Goal: Task Accomplishment & Management: Use online tool/utility

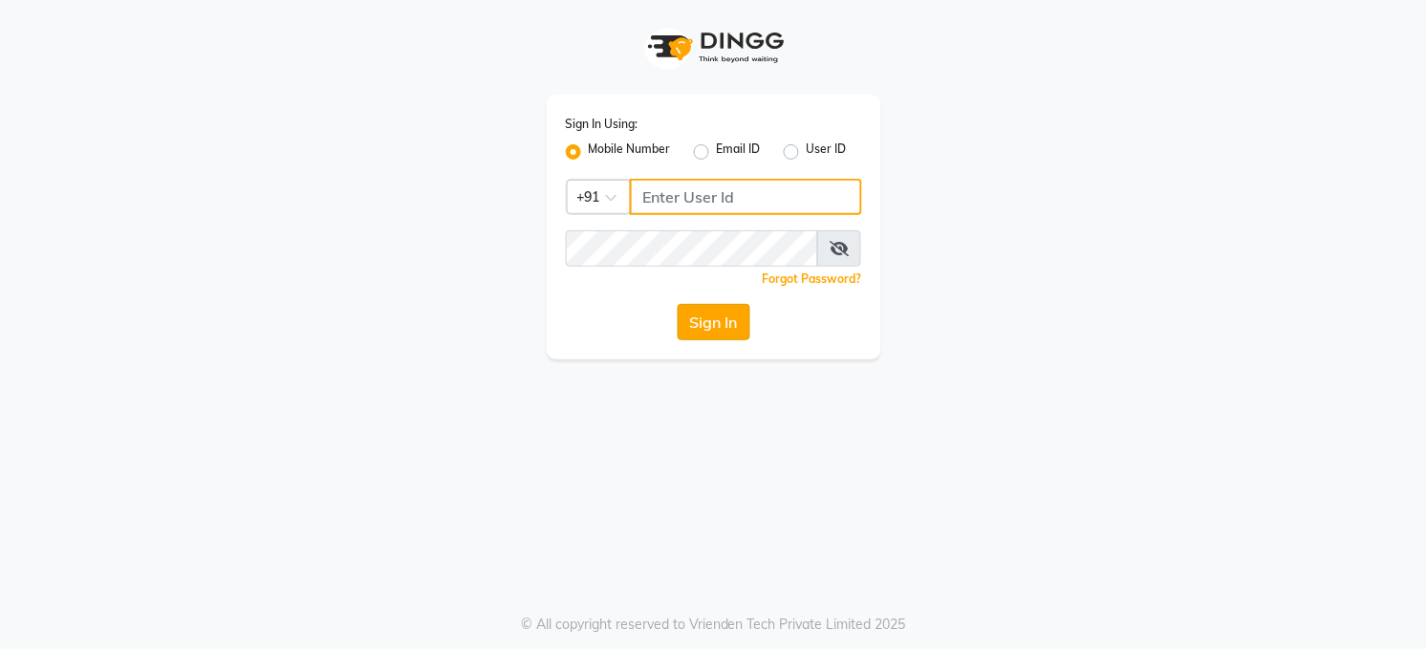
type input "7360007500"
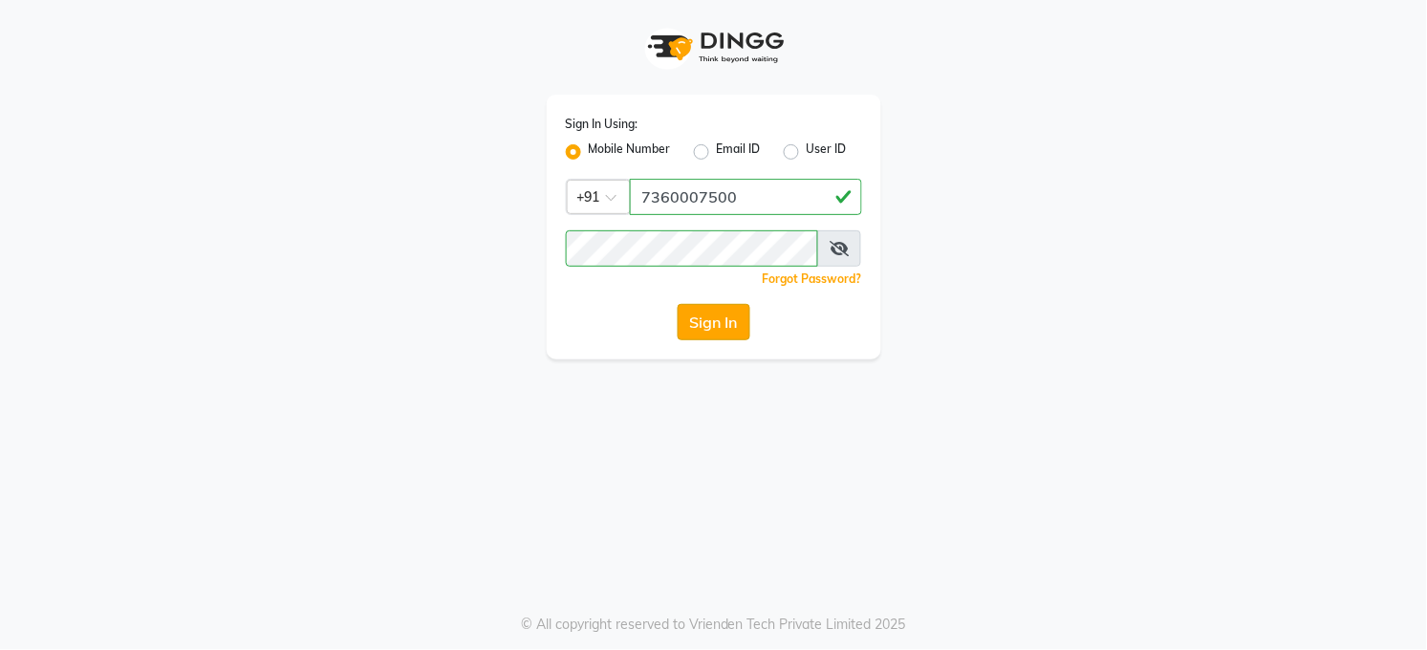
click at [701, 322] on button "Sign In" at bounding box center [713, 322] width 73 height 36
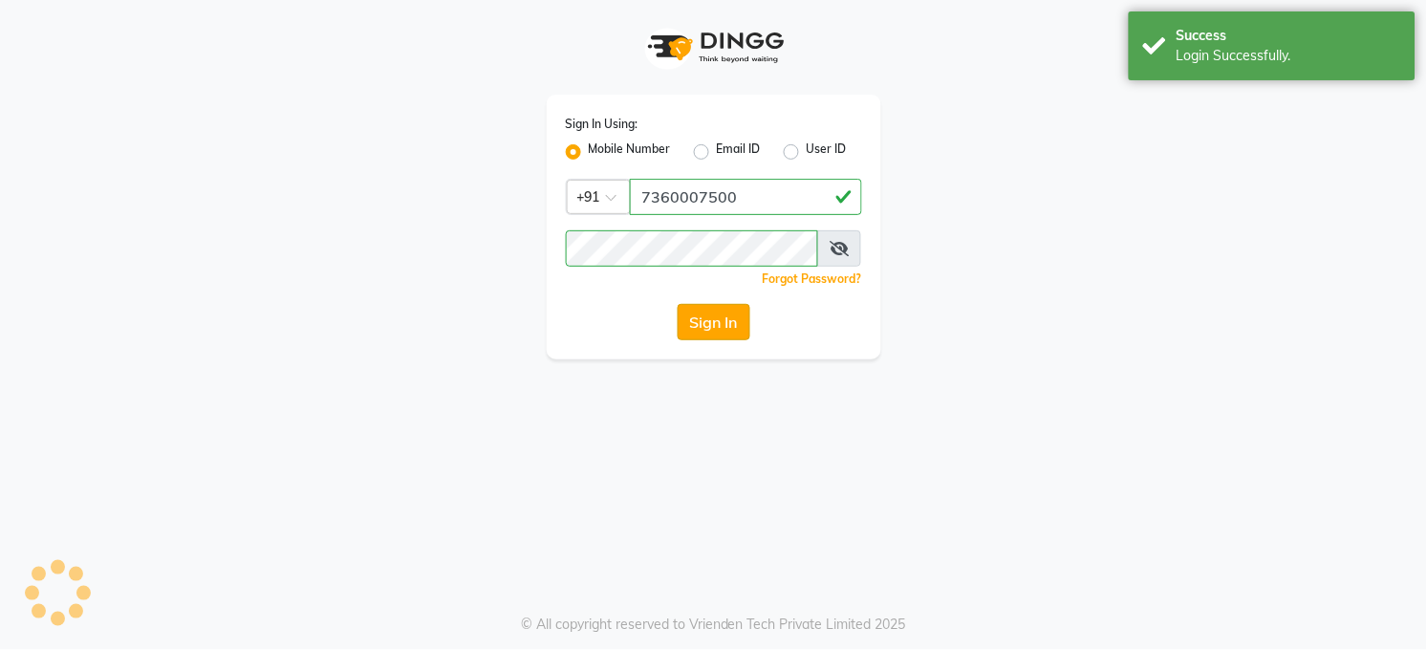
select select "35"
select select "service"
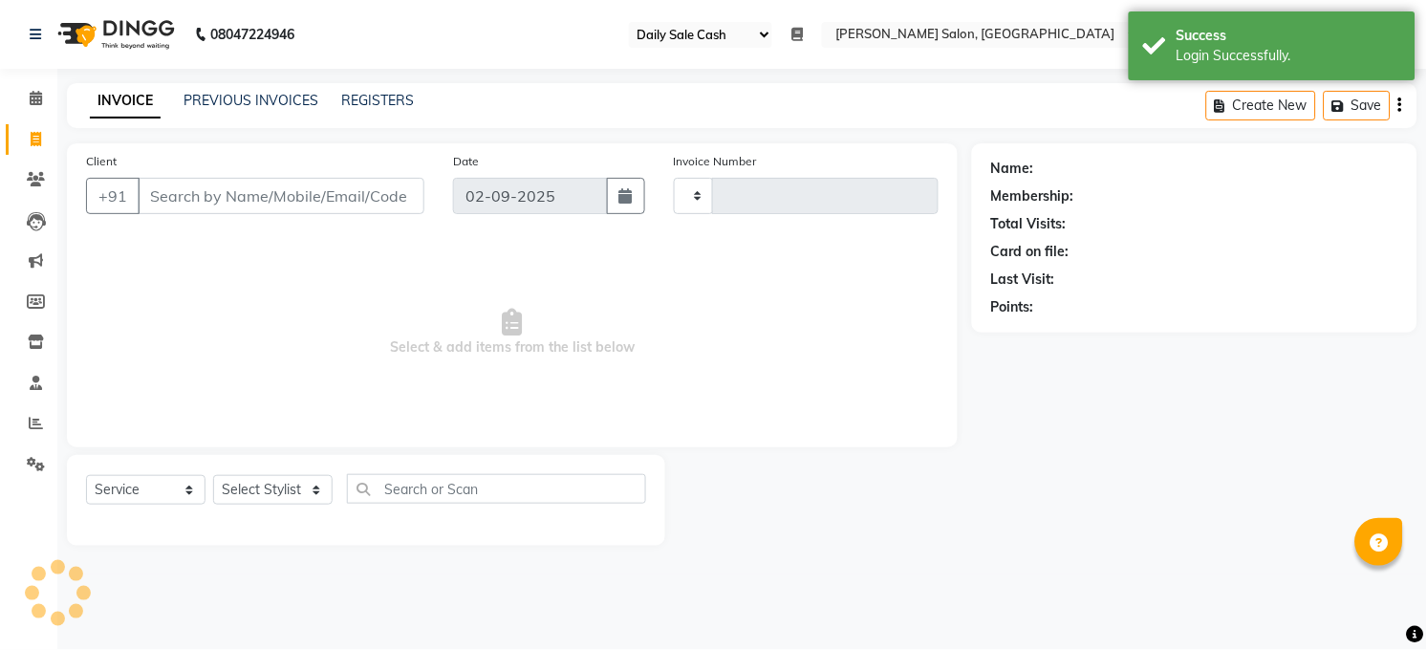
type input "3236"
select select "5748"
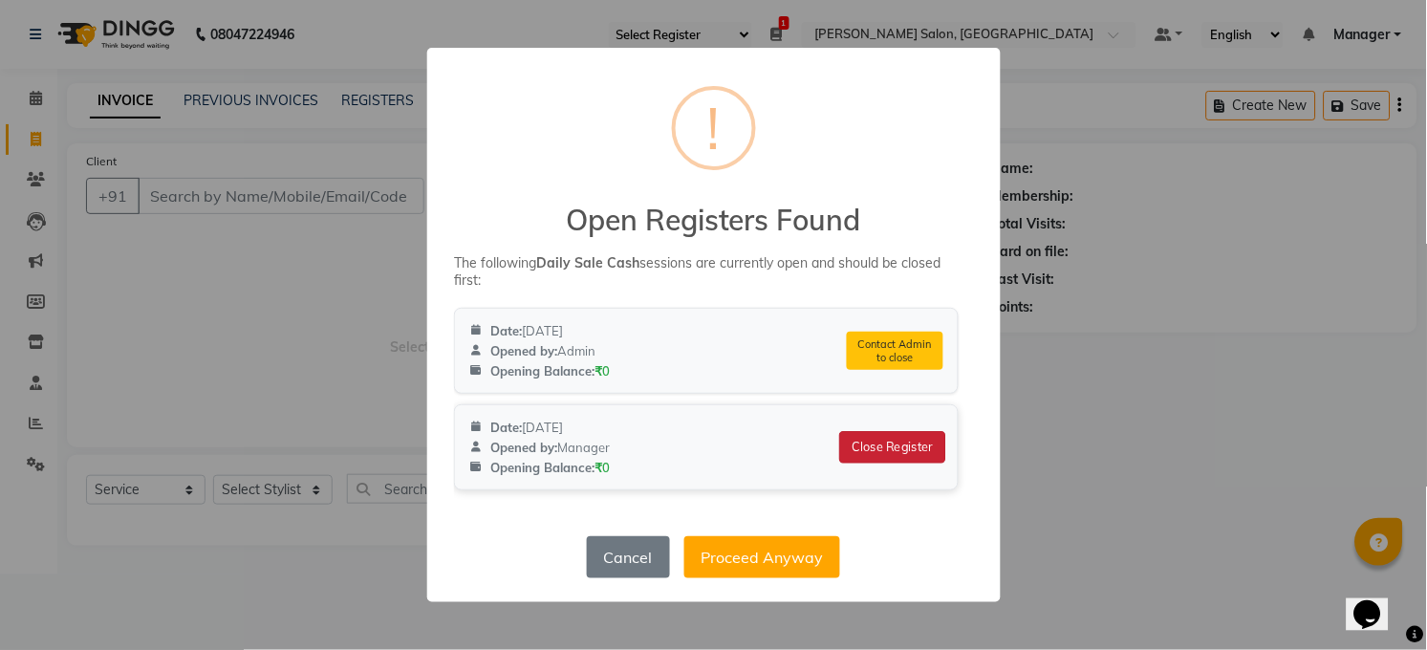
click at [889, 441] on button "Close Register" at bounding box center [892, 447] width 106 height 32
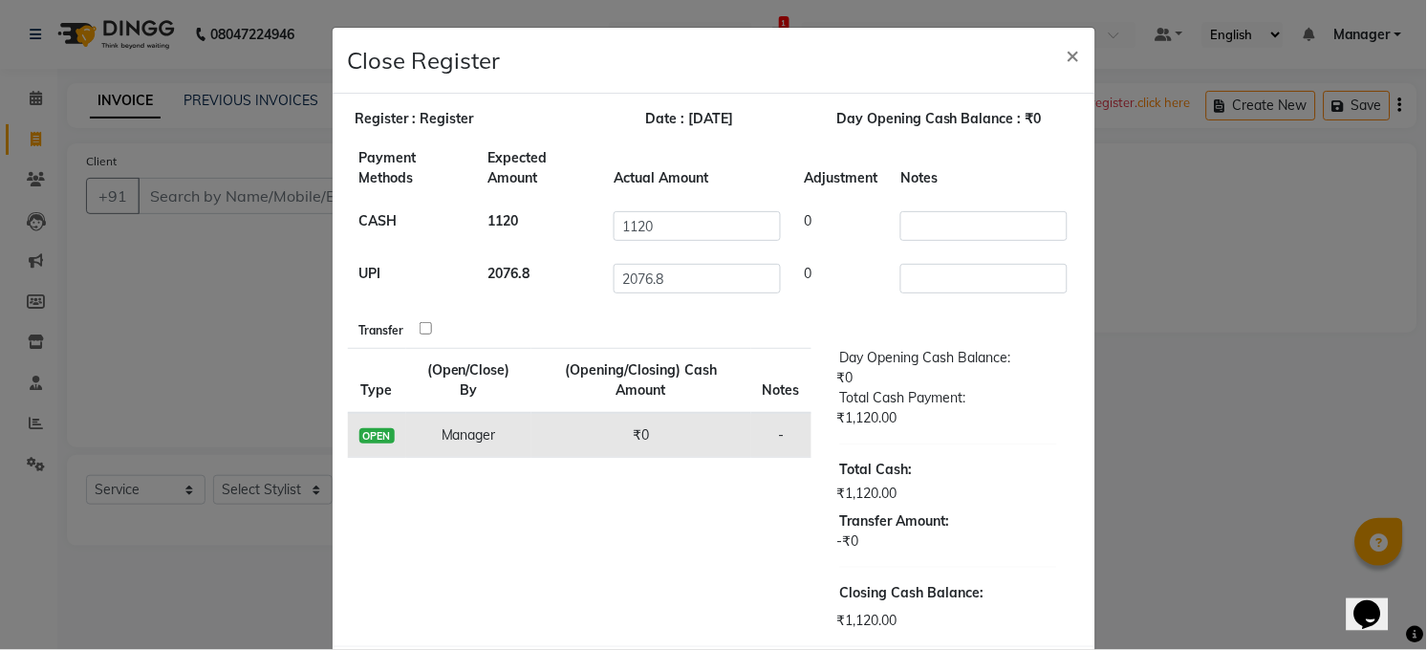
click at [419, 329] on input "checkbox" at bounding box center [425, 328] width 12 height 12
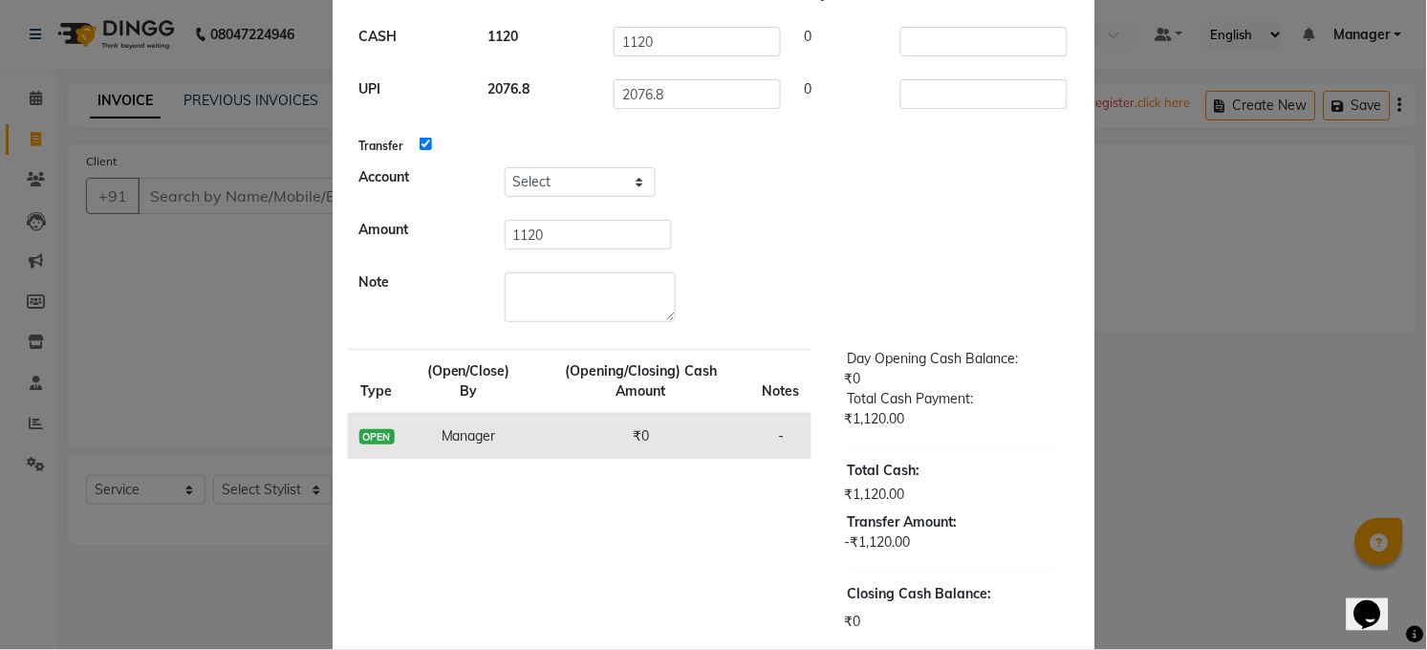
scroll to position [270, 0]
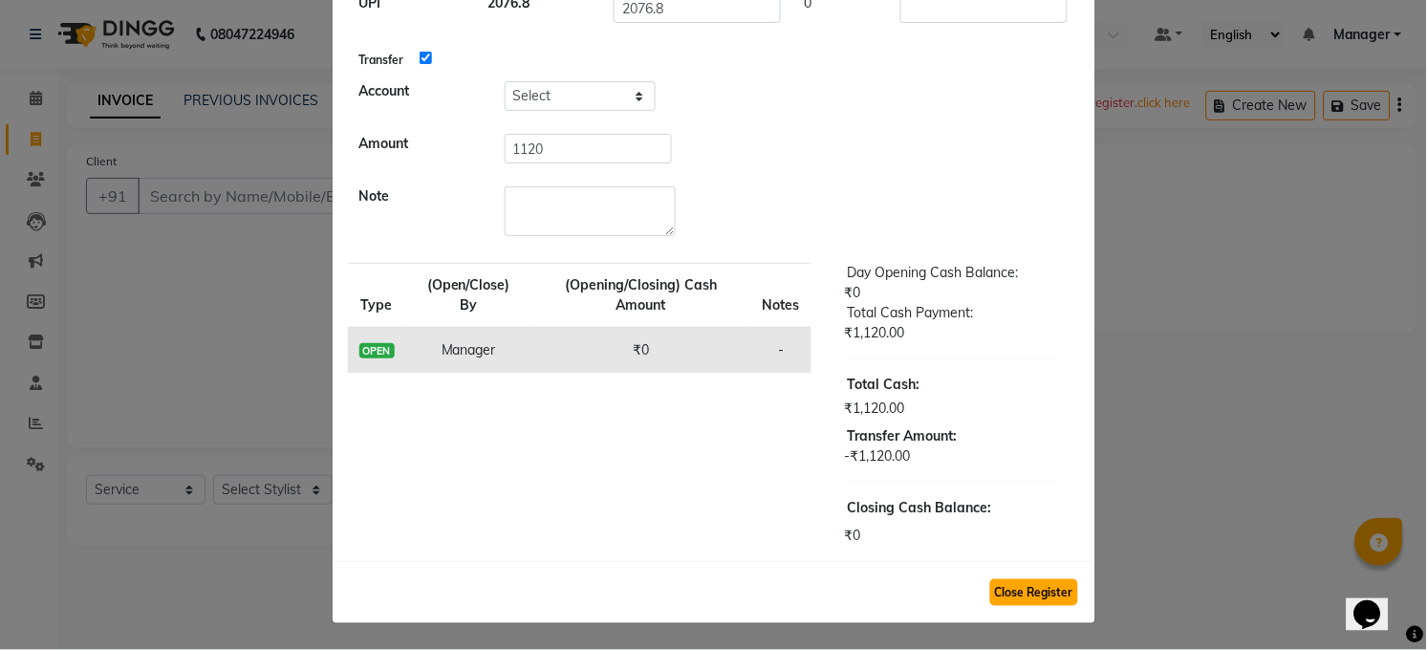
click at [1021, 583] on button "Close Register" at bounding box center [1034, 592] width 88 height 27
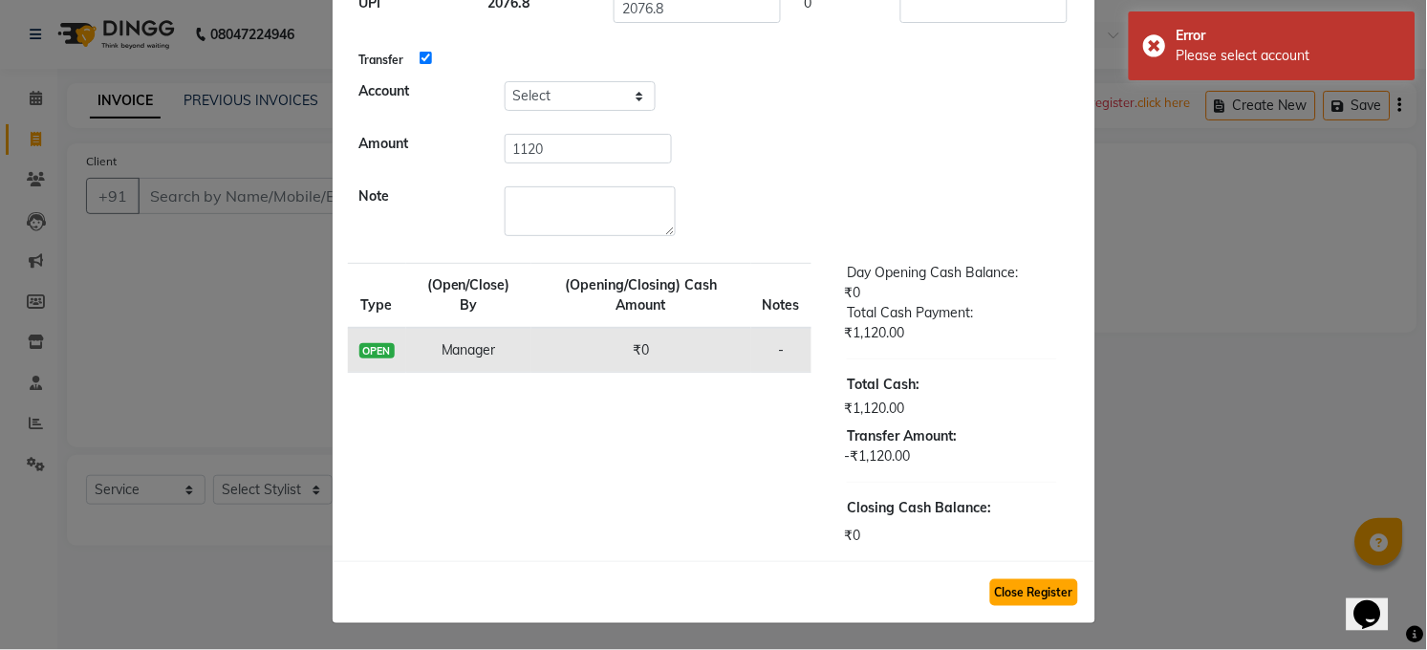
click at [1021, 583] on button "Close Register" at bounding box center [1034, 592] width 88 height 27
click at [419, 55] on input "checkbox" at bounding box center [425, 58] width 12 height 12
checkbox input "false"
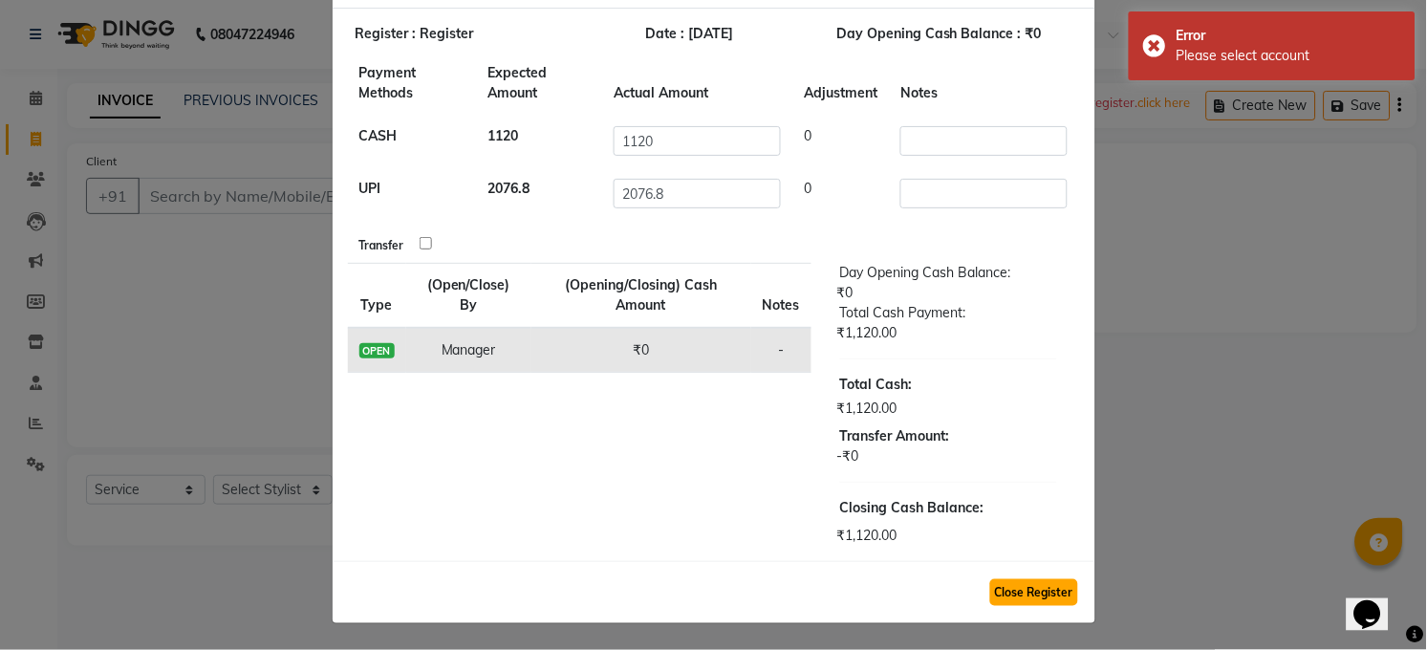
click at [1031, 589] on button "Close Register" at bounding box center [1034, 592] width 88 height 27
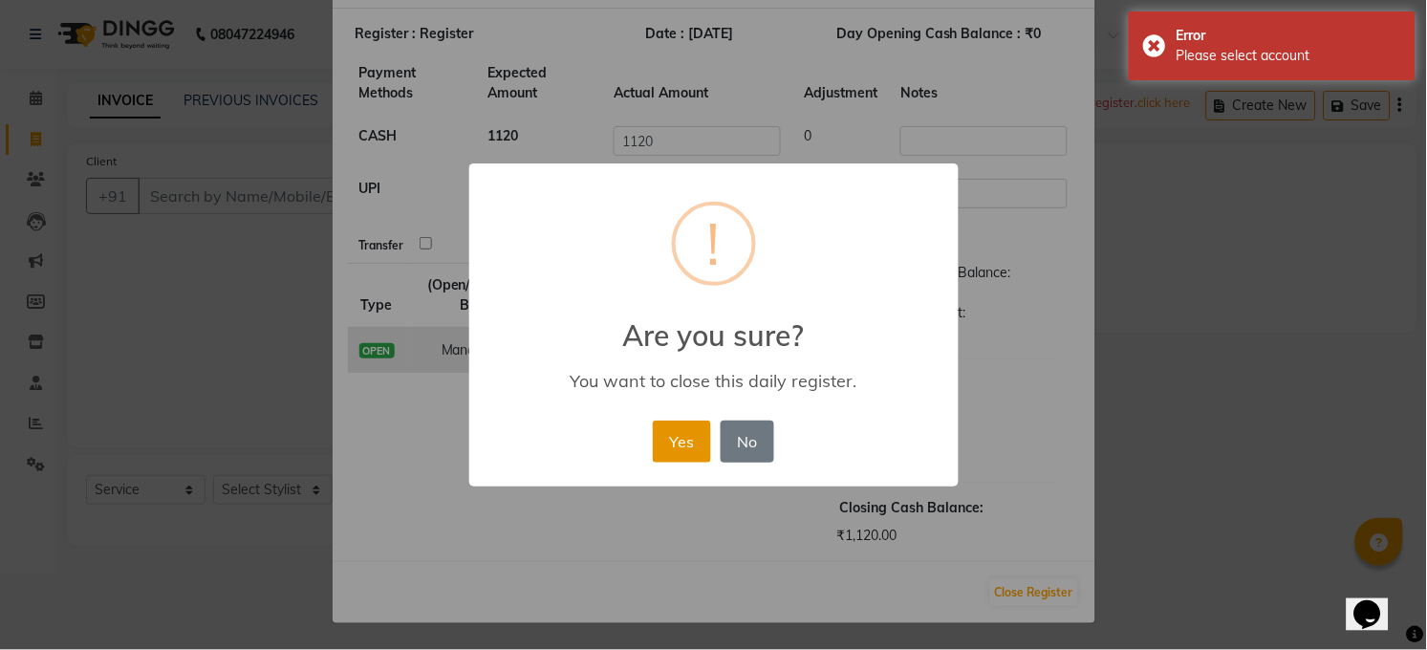
click at [678, 420] on button "Yes" at bounding box center [682, 441] width 58 height 42
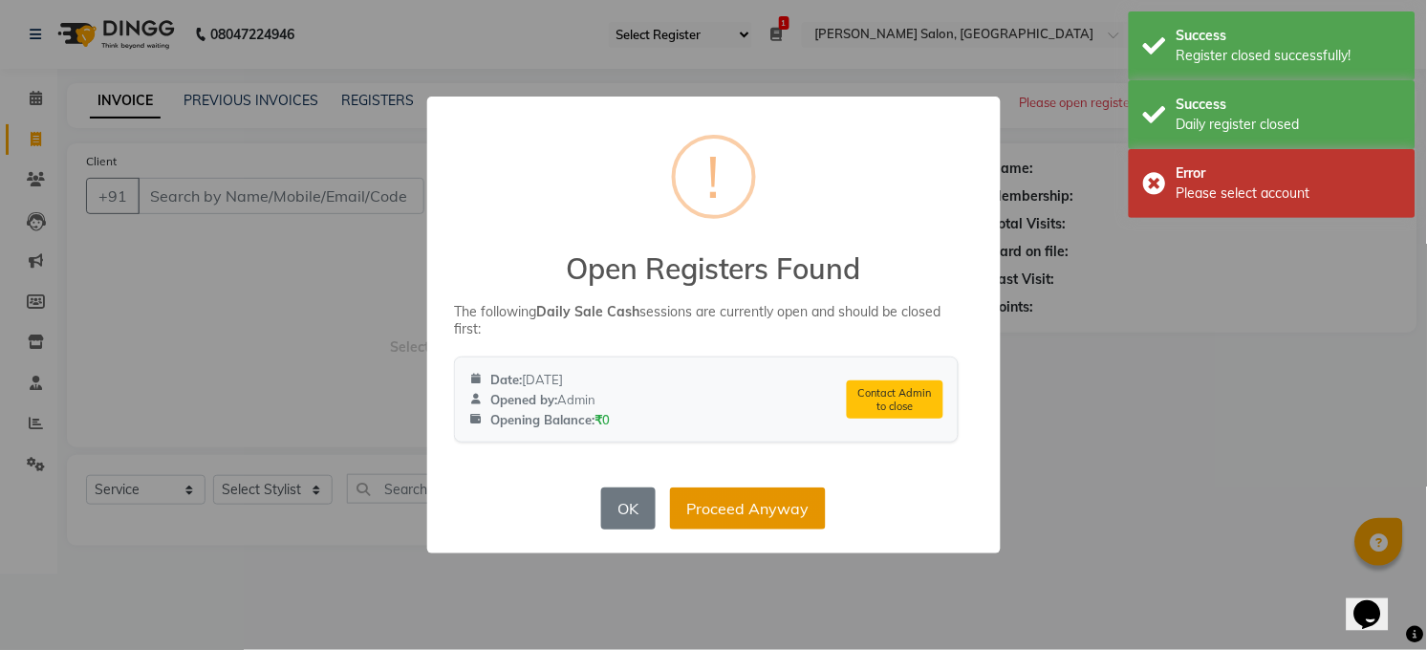
click at [773, 509] on button "Proceed Anyway" at bounding box center [748, 508] width 156 height 42
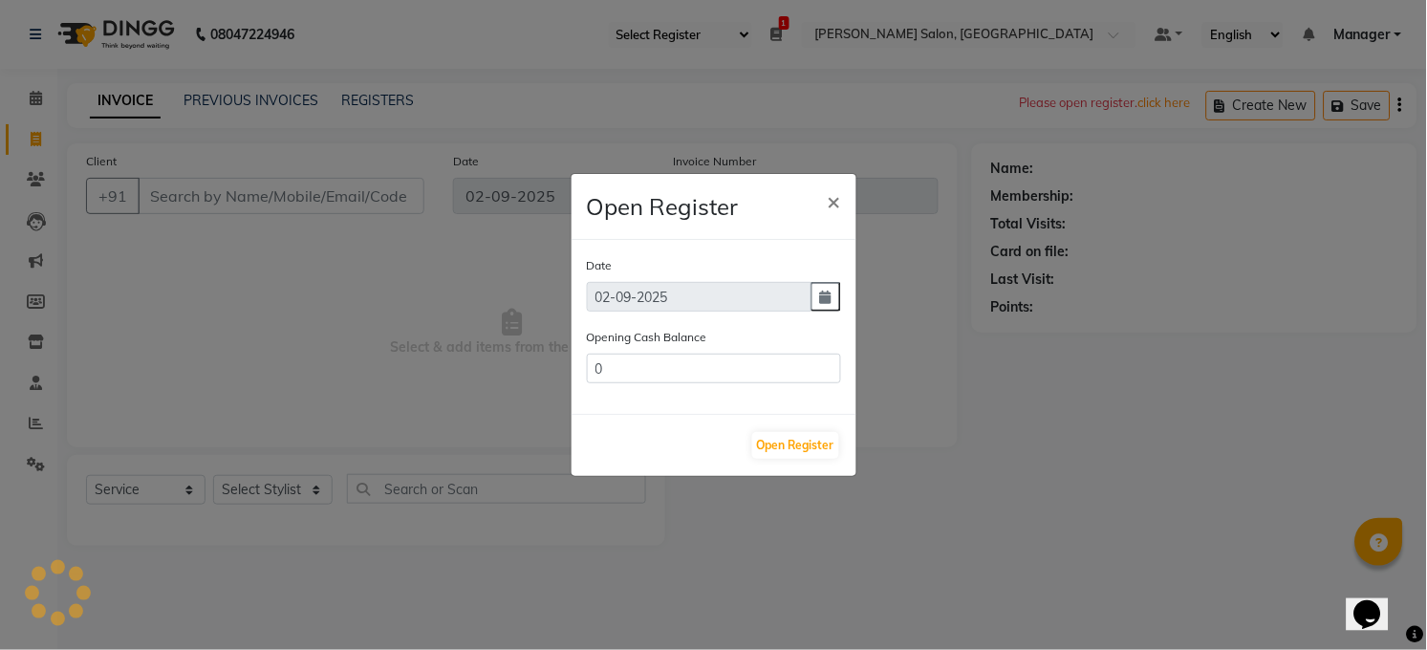
type input "1120"
click at [837, 202] on span "×" at bounding box center [833, 200] width 13 height 29
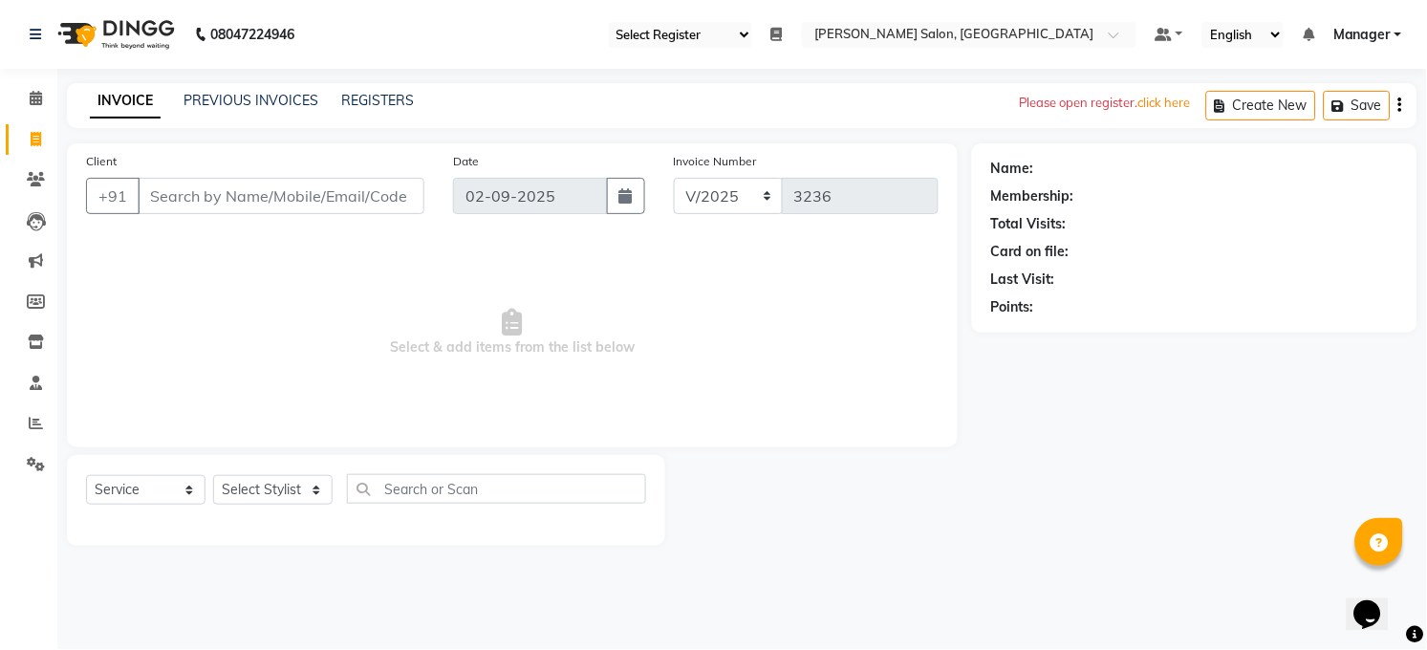
click at [774, 28] on icon at bounding box center [776, 34] width 11 height 13
click at [742, 94] on button "Open" at bounding box center [748, 101] width 51 height 30
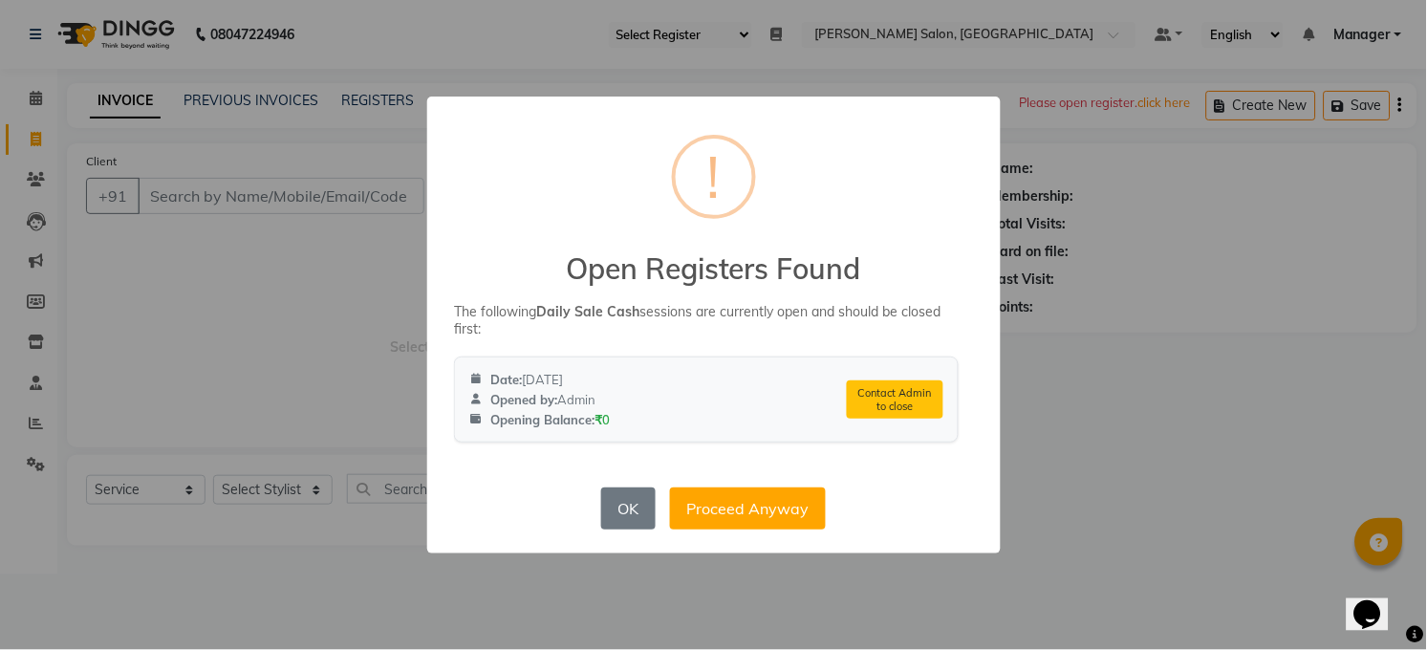
click at [298, 202] on div "× ! Open Registers Found The following Daily Sale Cash sessions are currently o…" at bounding box center [713, 325] width 1427 height 650
click at [278, 340] on div "× ! Open Registers Found The following Daily Sale Cash sessions are currently o…" at bounding box center [713, 325] width 1427 height 650
click at [278, 339] on div "× ! Open Registers Found The following Daily Sale Cash sessions are currently o…" at bounding box center [713, 325] width 1427 height 650
click at [278, 337] on div "× ! Open Registers Found The following Daily Sale Cash sessions are currently o…" at bounding box center [713, 325] width 1427 height 650
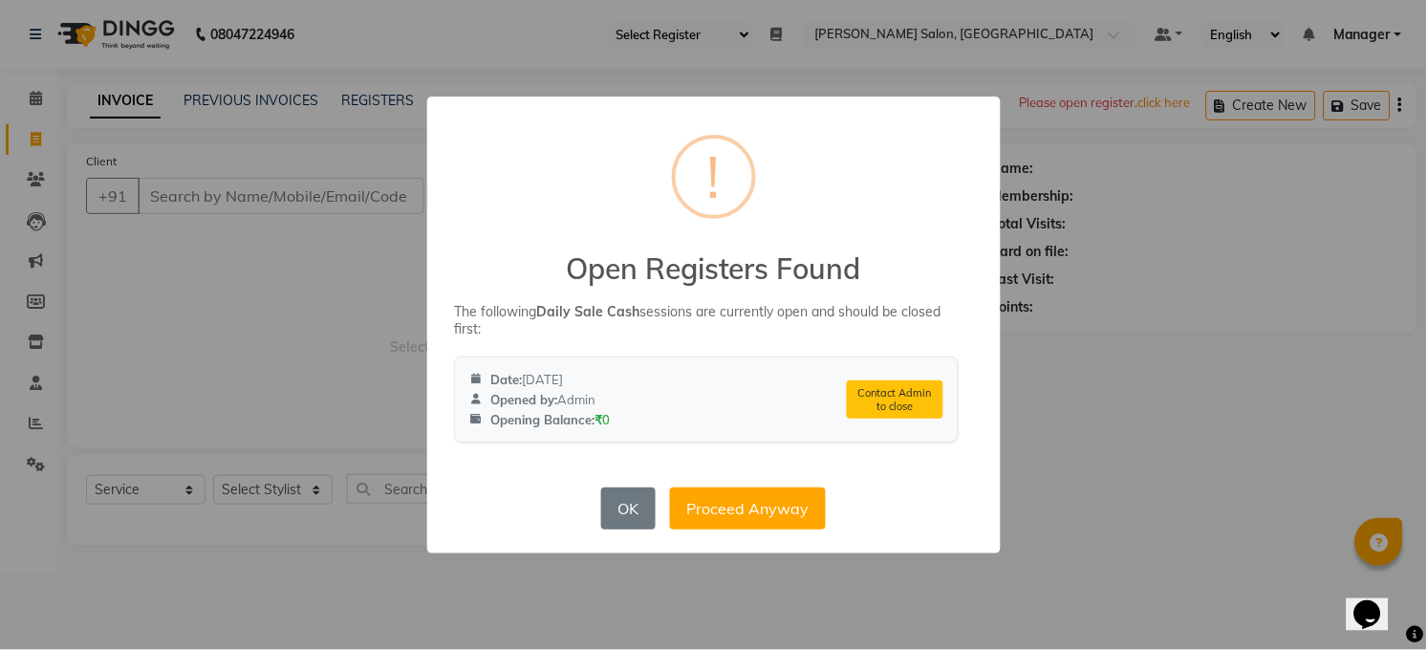
click at [1317, 418] on div "× ! Open Registers Found The following Daily Sale Cash sessions are currently o…" at bounding box center [713, 325] width 1427 height 650
drag, startPoint x: 1300, startPoint y: 432, endPoint x: 1208, endPoint y: 448, distance: 94.1
click at [1291, 441] on div "× ! Open Registers Found The following Daily Sale Cash sessions are currently o…" at bounding box center [713, 325] width 1427 height 650
click at [1025, 530] on div "× ! Open Registers Found The following Daily Sale Cash sessions are currently o…" at bounding box center [713, 325] width 1427 height 650
click at [1027, 525] on div "× ! Open Registers Found The following Daily Sale Cash sessions are currently o…" at bounding box center [713, 325] width 1427 height 650
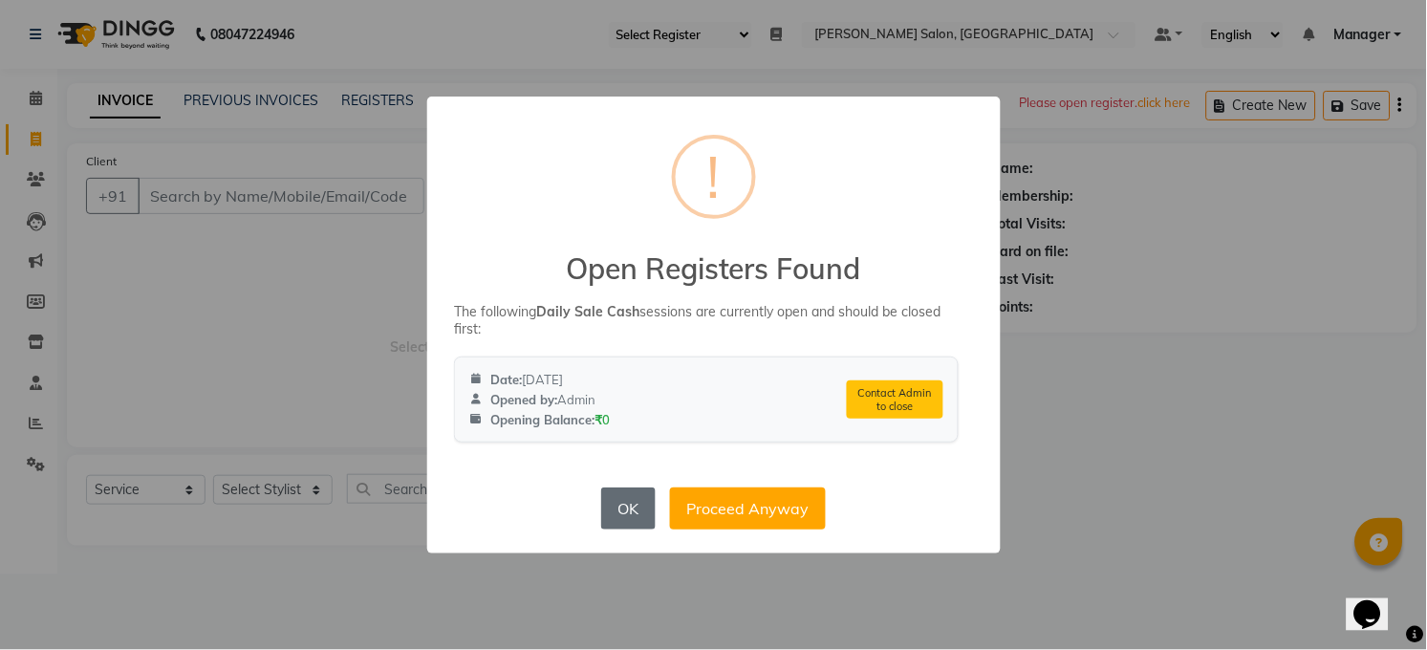
click at [622, 514] on button "OK" at bounding box center [628, 508] width 54 height 42
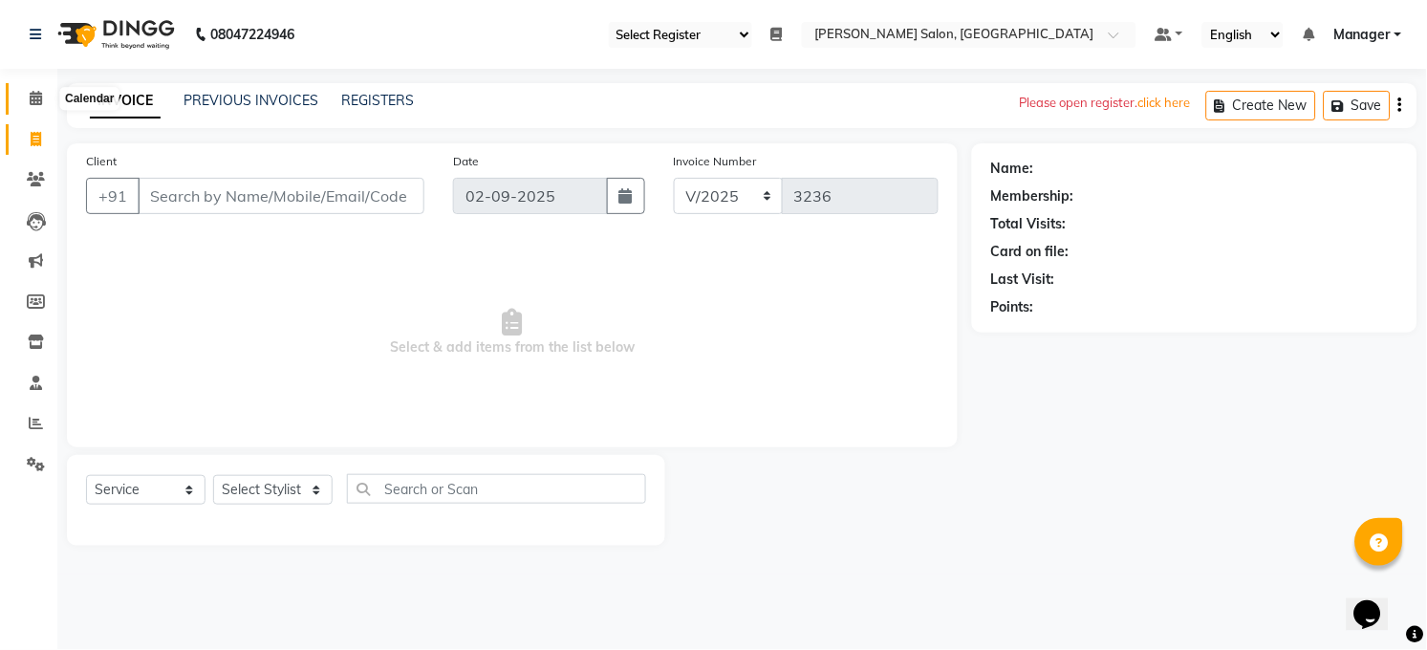
click at [30, 97] on icon at bounding box center [36, 98] width 12 height 14
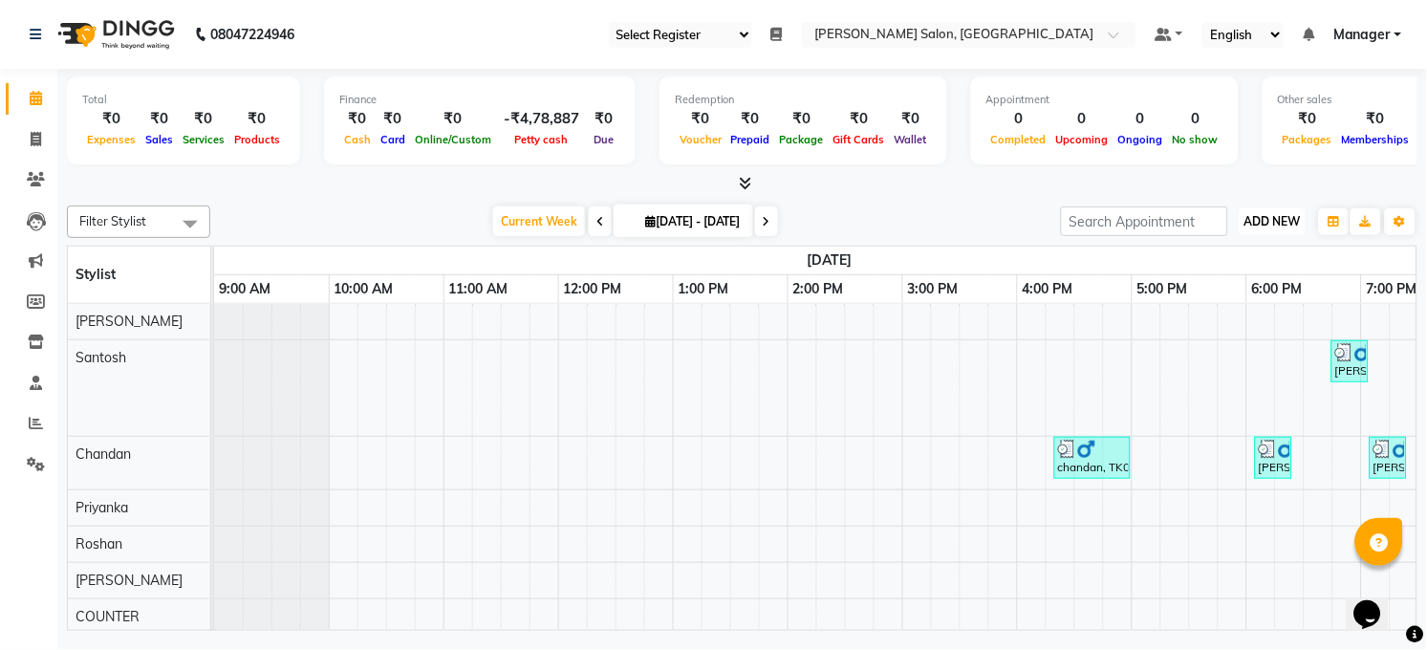
click at [1257, 214] on span "ADD NEW" at bounding box center [1272, 221] width 56 height 14
click at [1245, 308] on link "Add Expense" at bounding box center [1229, 307] width 151 height 25
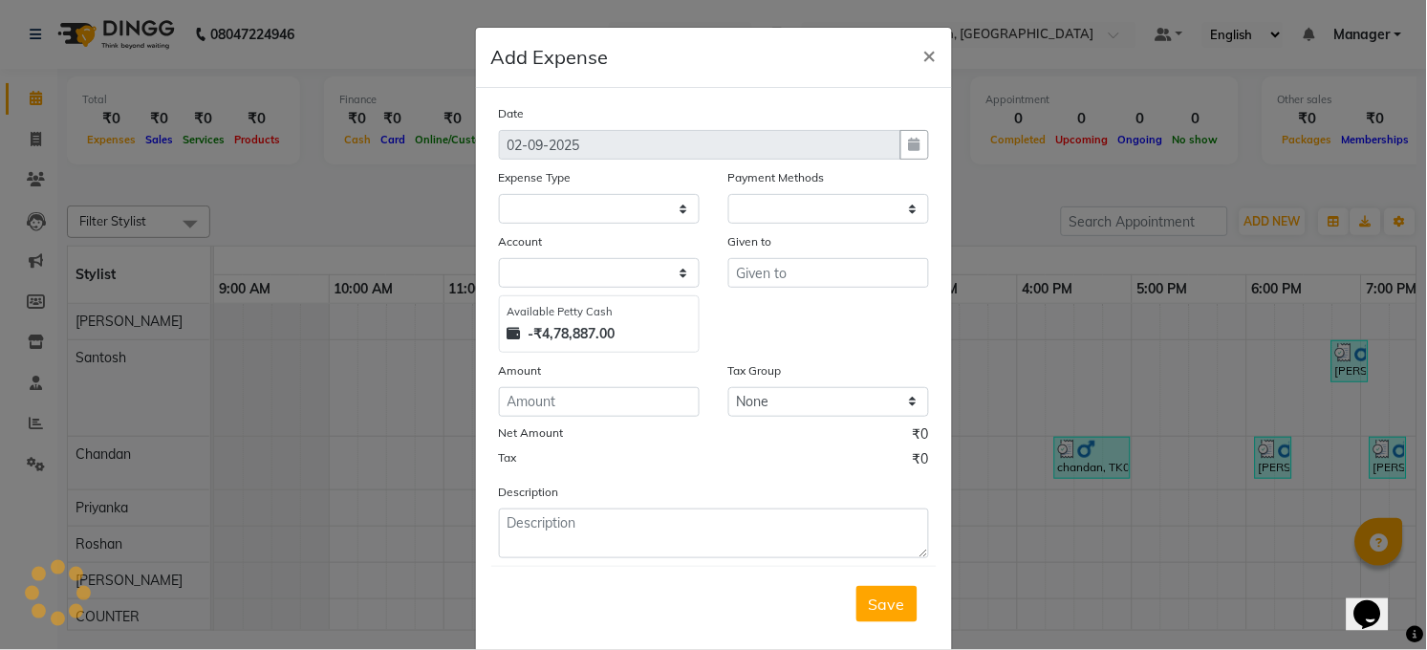
select select "1"
select select "4703"
click at [676, 201] on select "Select Advance Salary BILLS client change paytm Client Snacks Coffee CONVEYANCE…" at bounding box center [599, 209] width 201 height 30
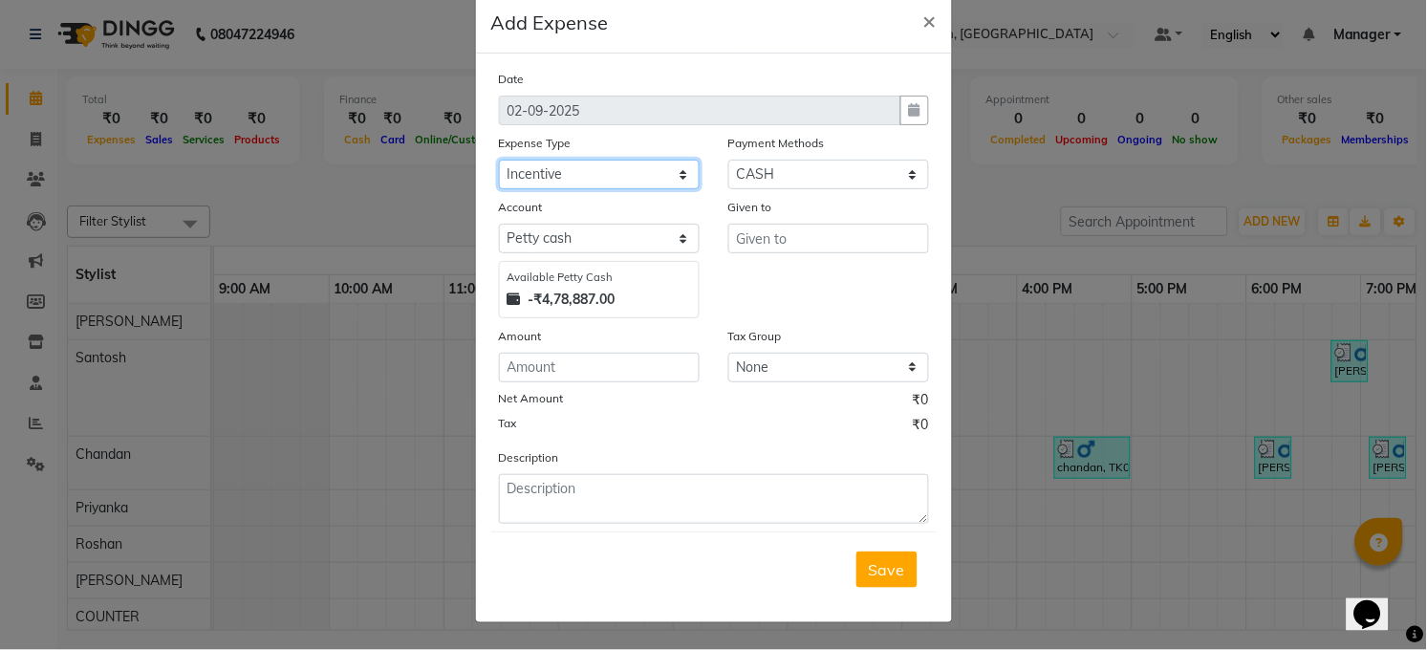
click at [676, 173] on select "Select Advance Salary BILLS client change paytm Client Snacks Coffee CONVEYANCE…" at bounding box center [599, 175] width 201 height 30
select select "15145"
click at [634, 173] on select "Select Advance Salary BILLS client change paytm Client Snacks Coffee CONVEYANCE…" at bounding box center [599, 175] width 201 height 30
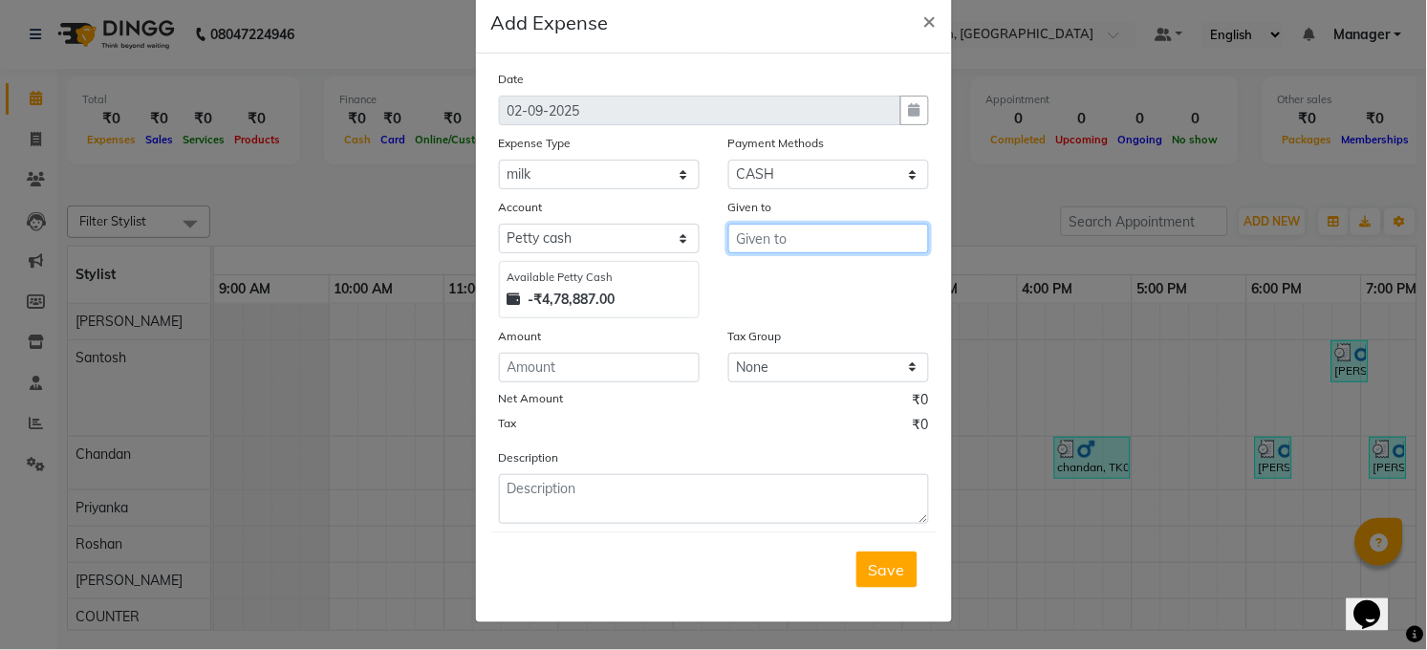
click at [777, 243] on input "text" at bounding box center [828, 239] width 201 height 30
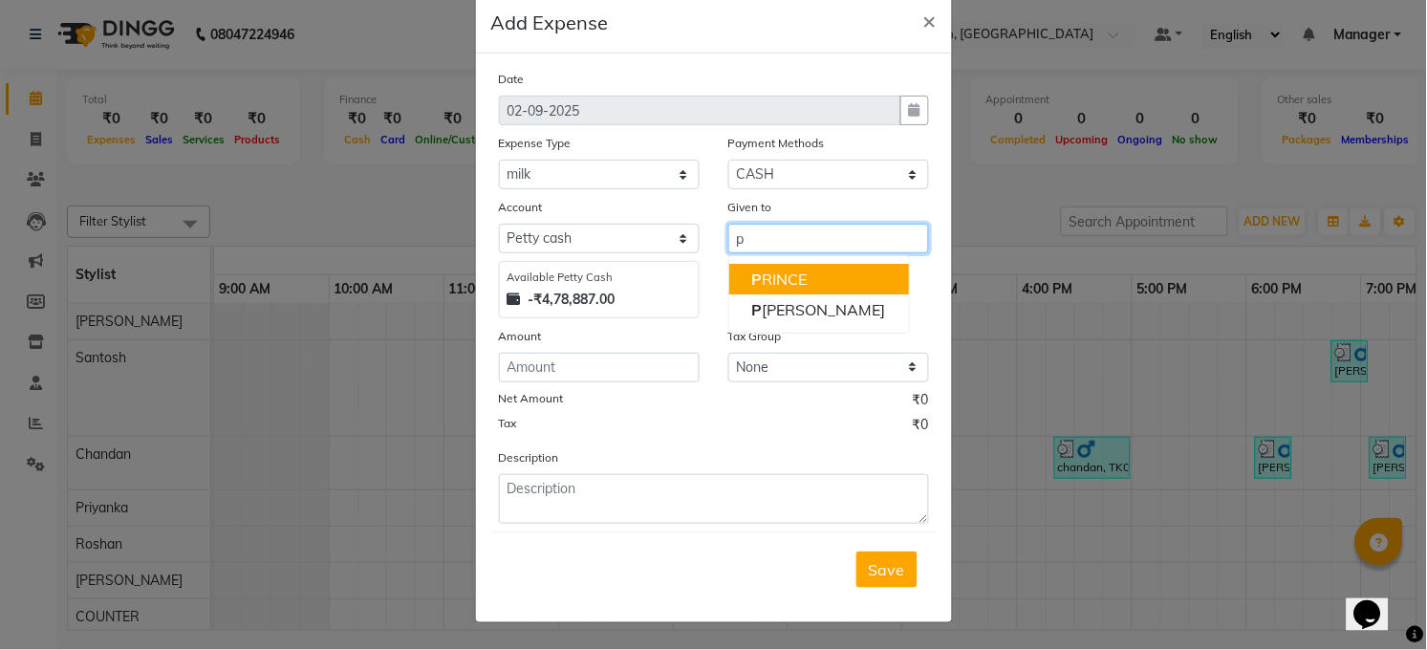
click at [760, 280] on ngb-highlight "P RINCE" at bounding box center [779, 278] width 55 height 19
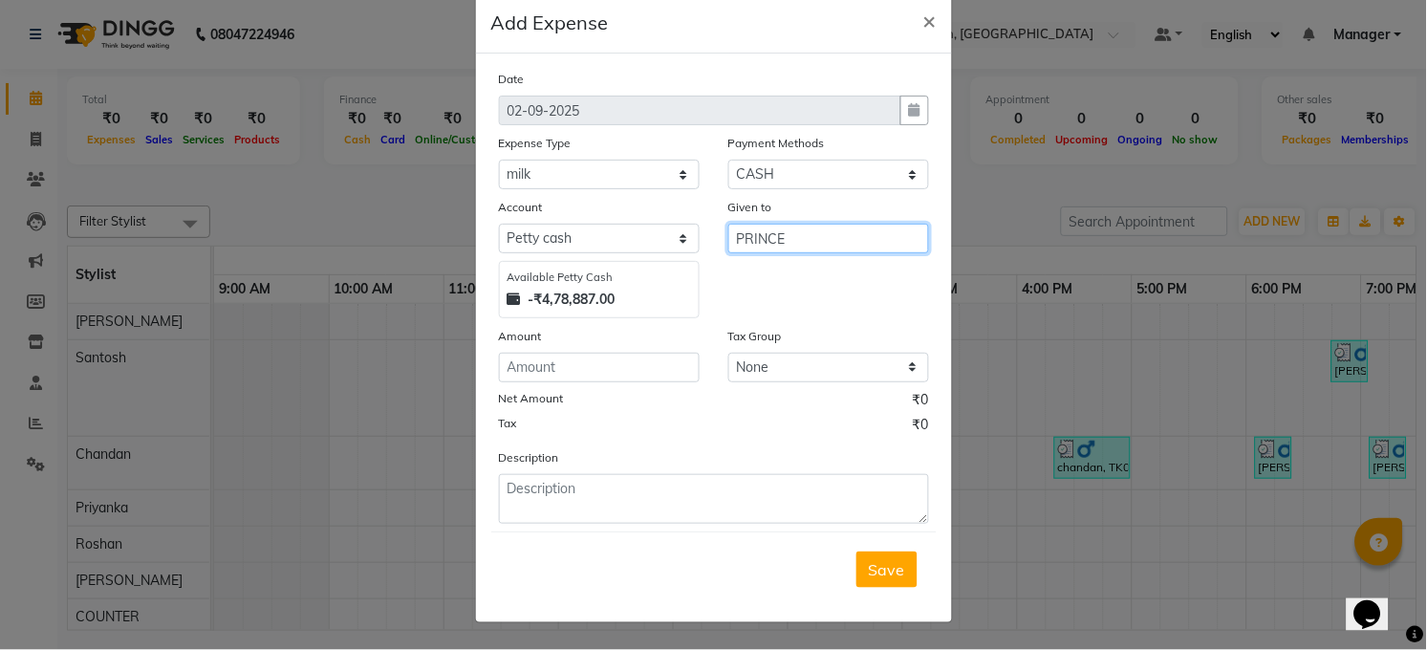
type input "PRINCE"
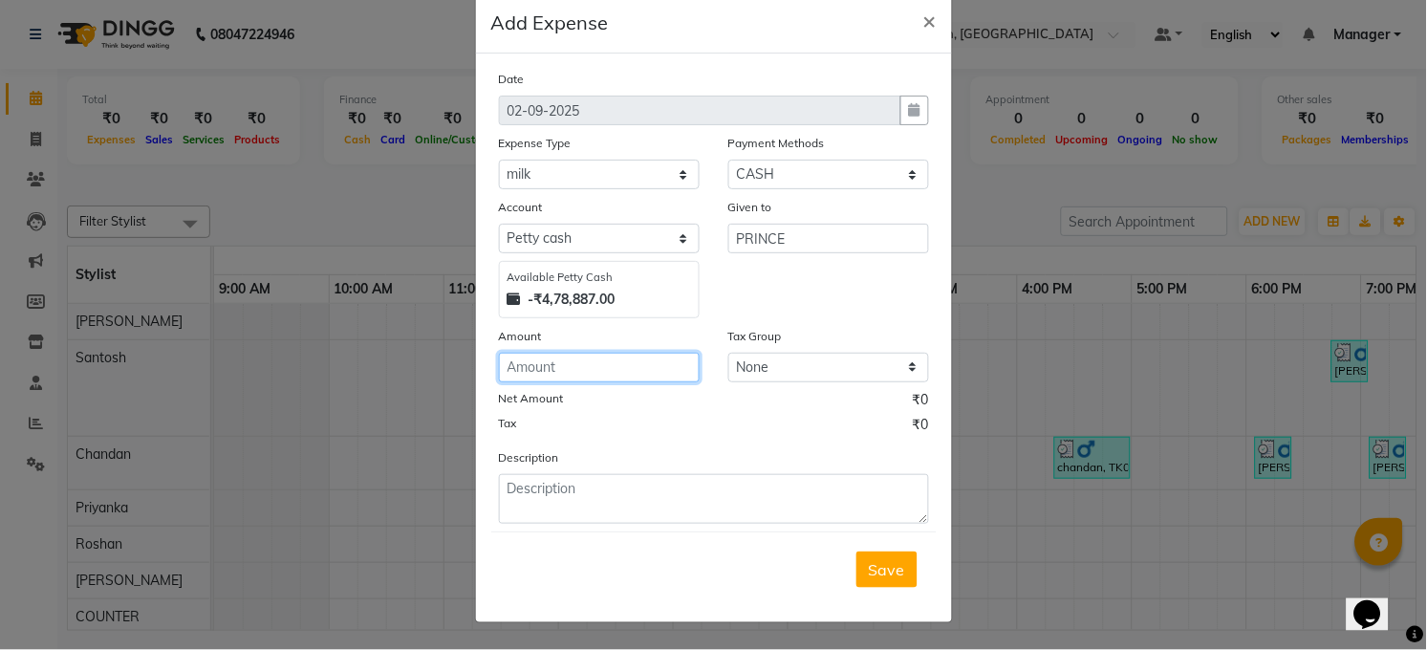
click at [596, 368] on input "number" at bounding box center [599, 368] width 201 height 30
type input "195"
click at [883, 579] on span "Save" at bounding box center [887, 569] width 36 height 19
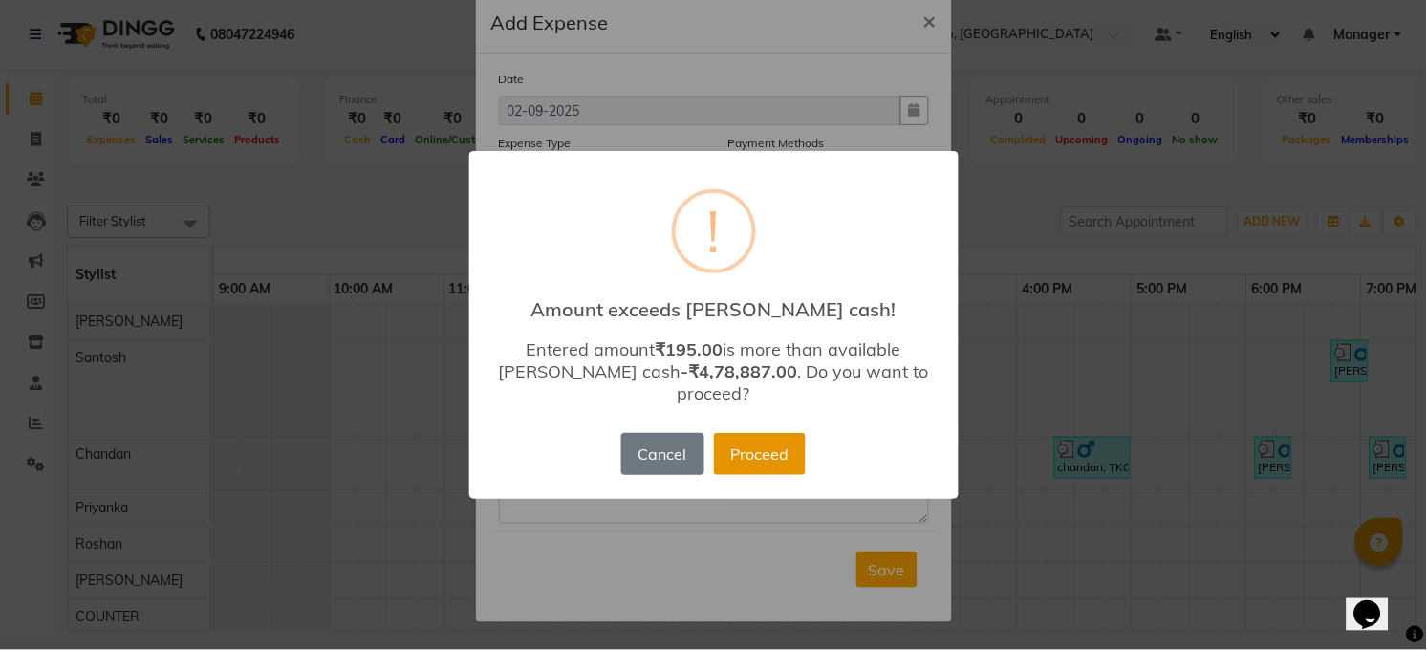
click at [756, 444] on button "Proceed" at bounding box center [760, 454] width 92 height 42
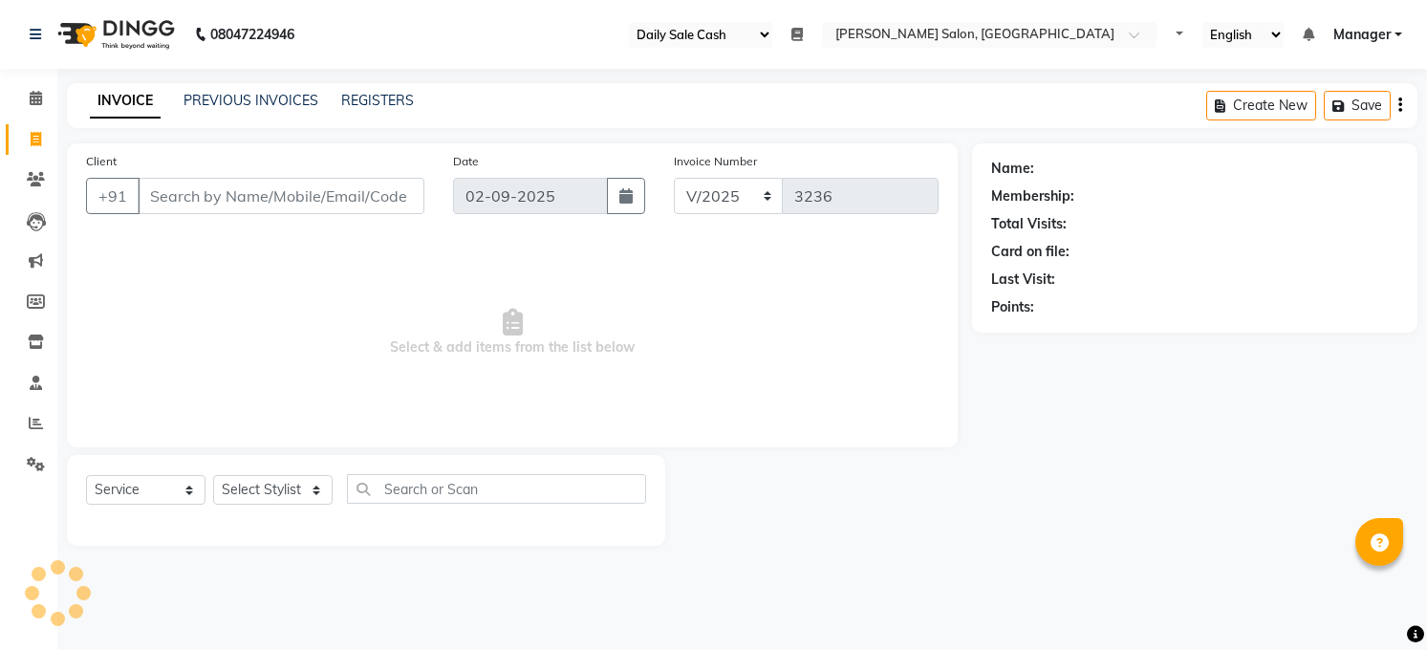
select select "35"
select select "5748"
select select "service"
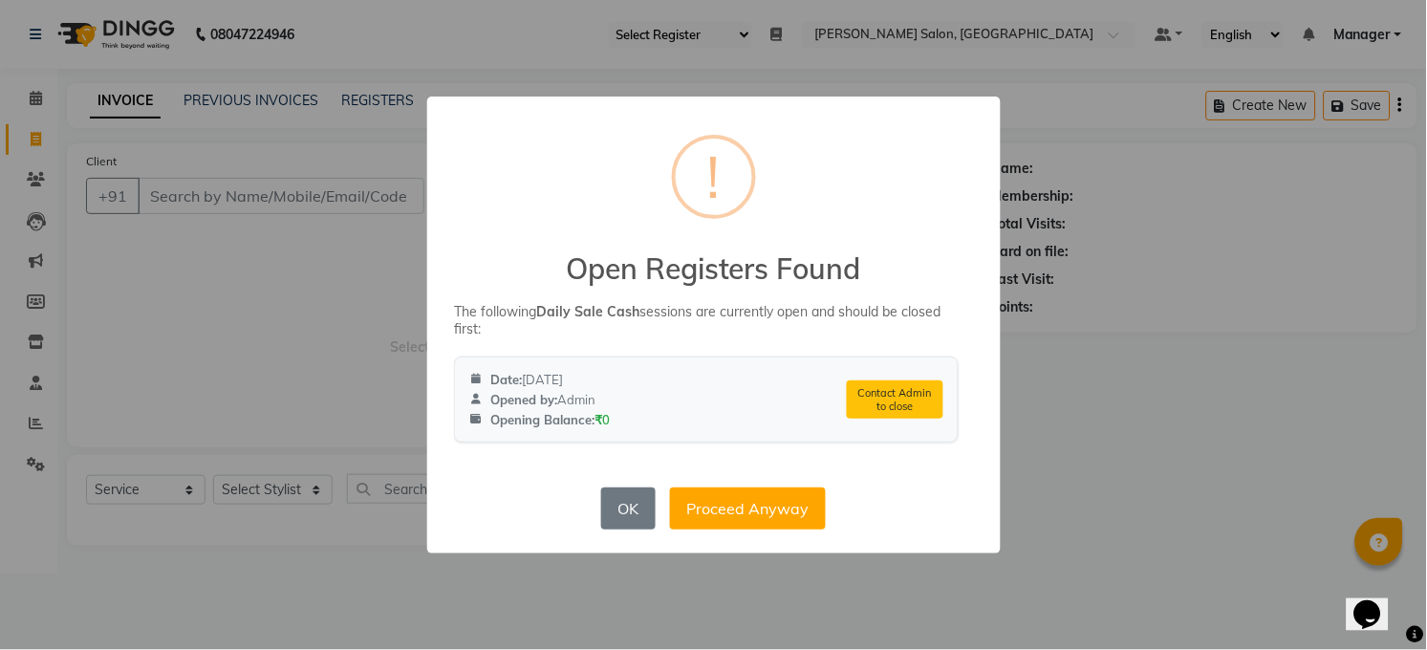
click at [1076, 438] on div "× ! Open Registers Found The following Daily Sale Cash sessions are currently o…" at bounding box center [713, 325] width 1427 height 650
click at [617, 509] on button "OK" at bounding box center [628, 508] width 54 height 42
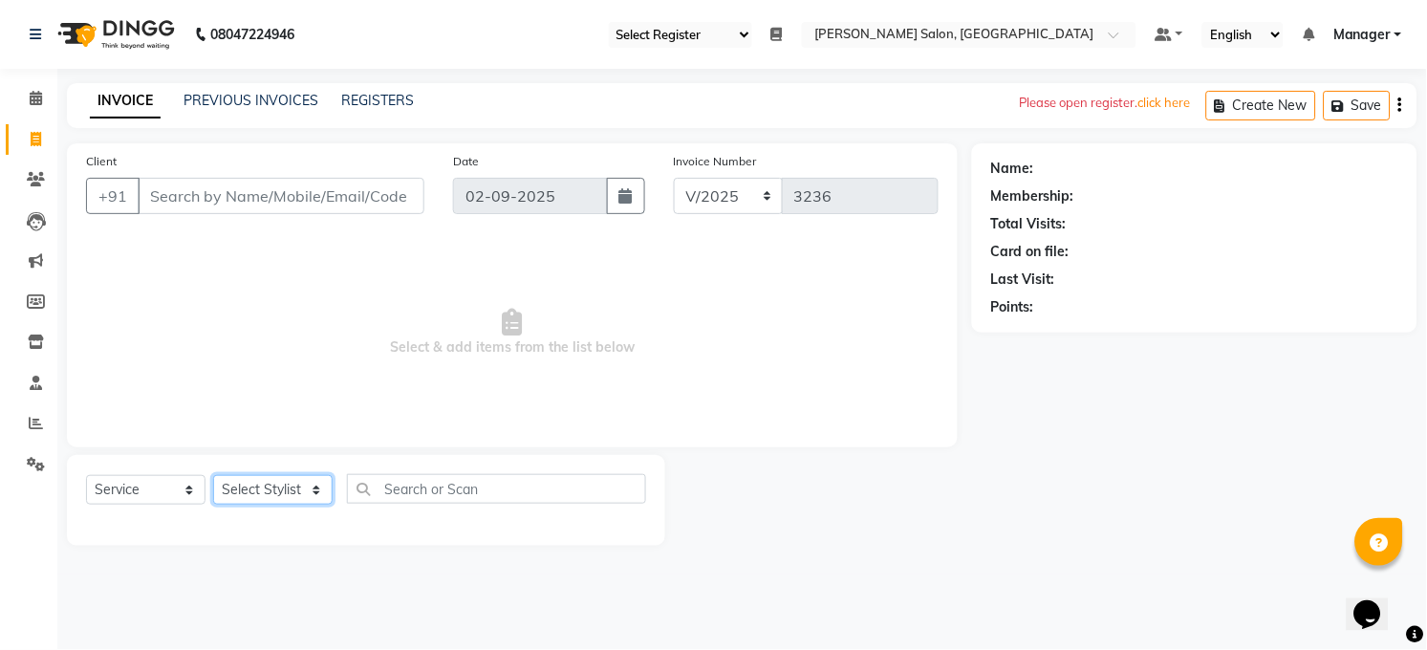
click at [313, 486] on select "Select Stylist [PERSON_NAME] [PERSON_NAME] COUNTER Manager [PERSON_NAME] [PERSO…" at bounding box center [272, 490] width 119 height 30
select select "77686"
click at [213, 476] on select "Select Stylist [PERSON_NAME] [PERSON_NAME] COUNTER Manager [PERSON_NAME] [PERSO…" at bounding box center [272, 490] width 119 height 30
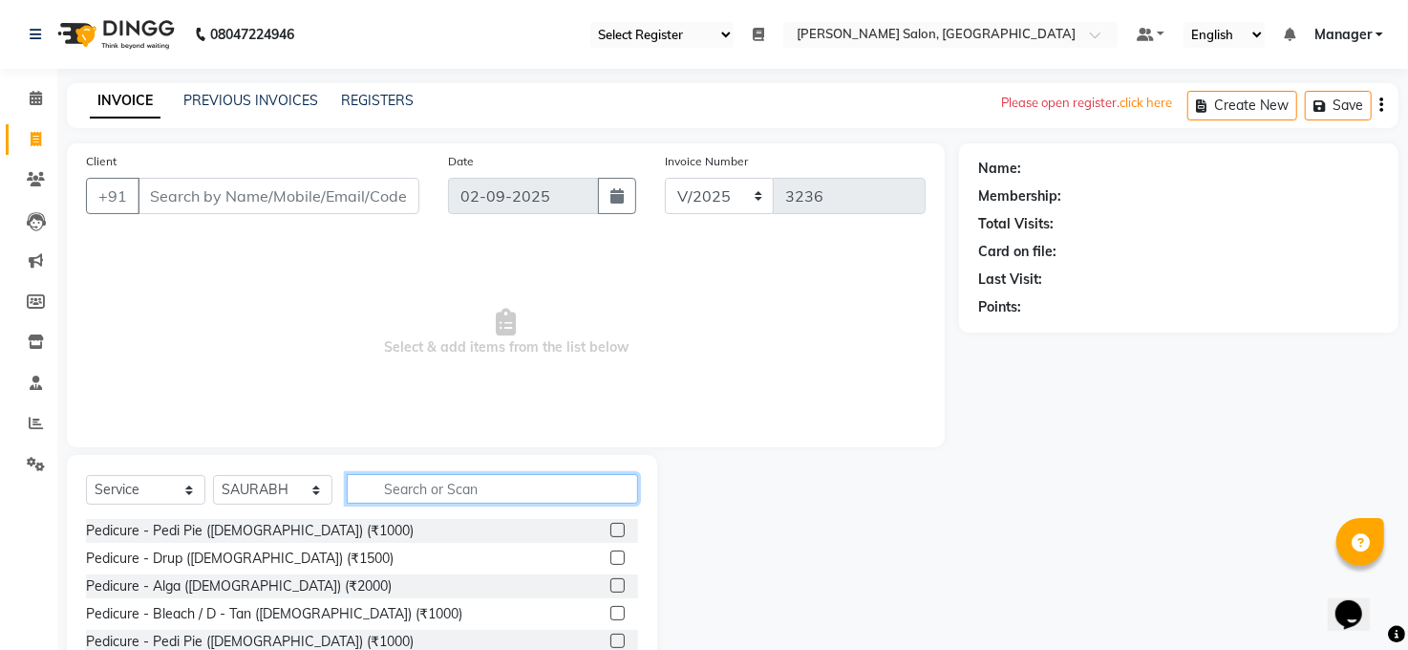
click at [410, 489] on input "text" at bounding box center [492, 489] width 291 height 30
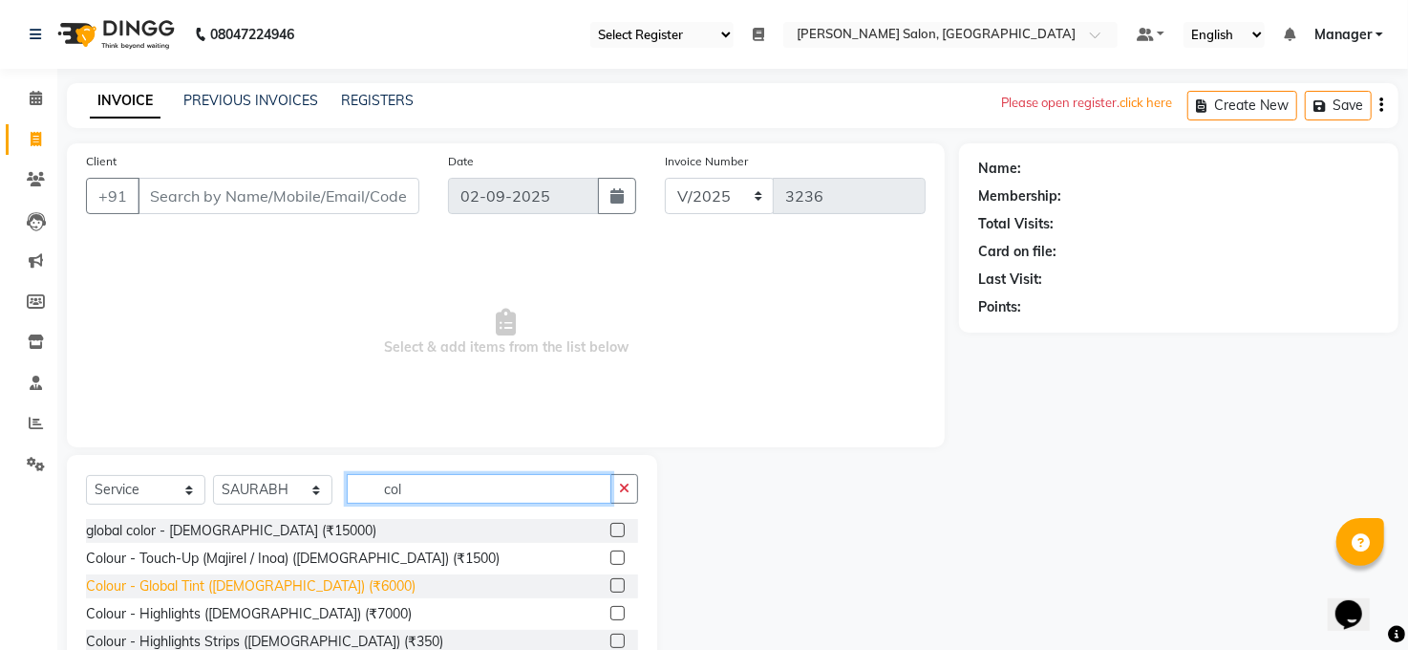
type input "col"
click at [227, 579] on div "Colour - Global Tint ([DEMOGRAPHIC_DATA]) (₹6000)" at bounding box center [251, 586] width 330 height 20
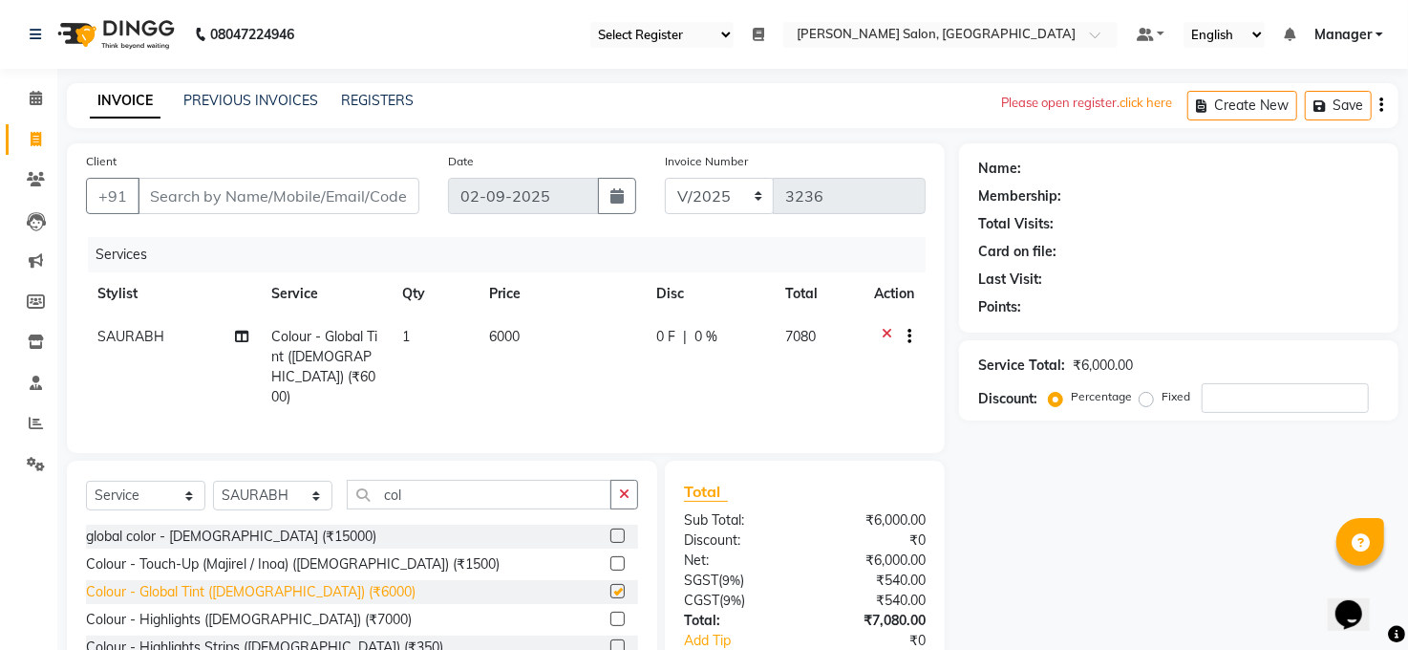
checkbox input "false"
